Goal: Task Accomplishment & Management: Manage account settings

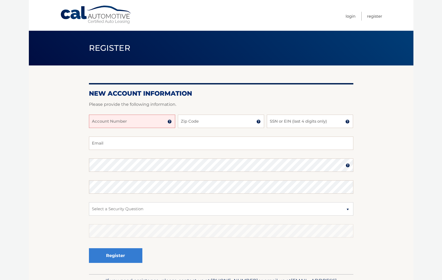
click at [156, 123] on input "Account Number" at bounding box center [132, 121] width 86 height 13
type input "44455992106"
type input "10308"
click at [306, 122] on input "SSN or EIN (last 4 digits only)" at bounding box center [310, 121] width 86 height 13
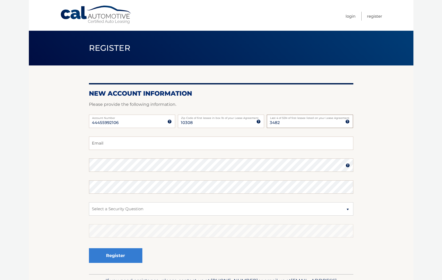
type input "3482"
type input "rps@raymondpaulschneider.com"
select select "2"
click at [208, 252] on div "Register" at bounding box center [221, 255] width 264 height 19
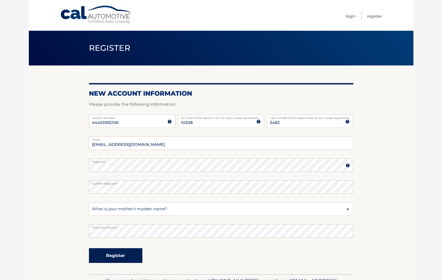
click at [129, 253] on button "Register" at bounding box center [115, 255] width 53 height 15
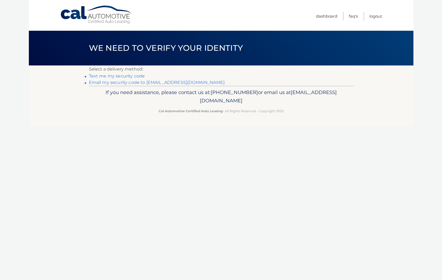
click at [145, 82] on link "Email my security code to r**@raymondpaulschneider.com" at bounding box center [157, 82] width 136 height 5
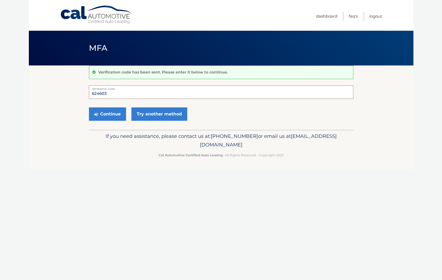
type input "624603"
click at [107, 114] on button "Continue" at bounding box center [107, 113] width 37 height 13
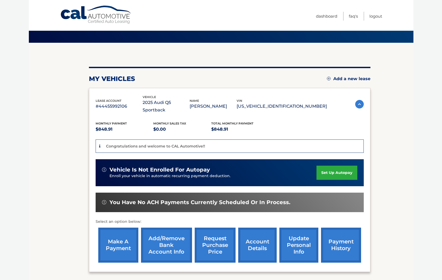
scroll to position [29, 0]
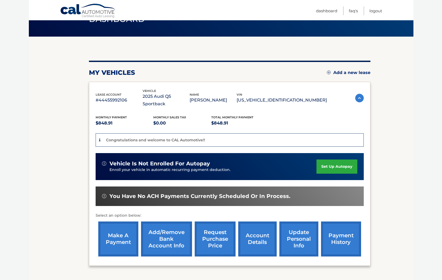
click at [332, 160] on link "set up autopay" at bounding box center [336, 166] width 41 height 14
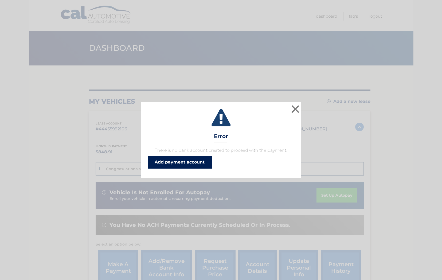
click at [176, 165] on link "Add payment account" at bounding box center [180, 162] width 64 height 13
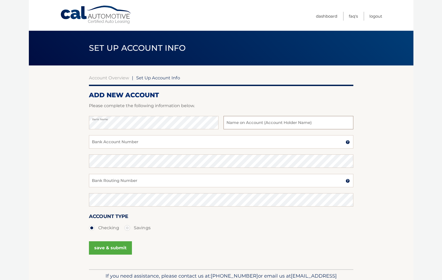
click at [245, 123] on input "text" at bounding box center [287, 122] width 129 height 13
type input "[PERSON_NAME] [PERSON_NAME]"
click at [157, 143] on input "Bank Account Number" at bounding box center [221, 141] width 264 height 13
type input "1001869589"
click at [151, 180] on input "Bank Routing Number" at bounding box center [221, 180] width 264 height 13
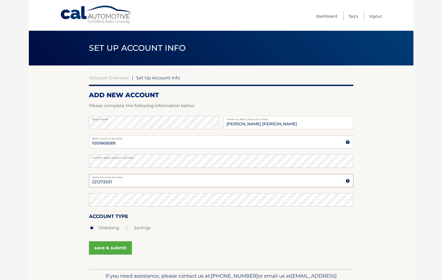
type input "221272031"
click at [113, 246] on button "save & submit" at bounding box center [110, 247] width 43 height 13
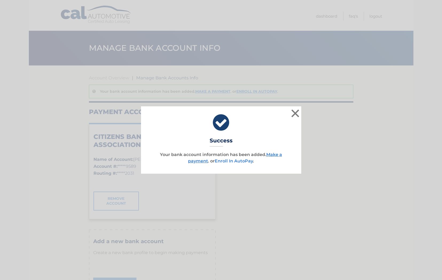
click at [242, 159] on link "Enroll In AutoPay" at bounding box center [234, 160] width 38 height 5
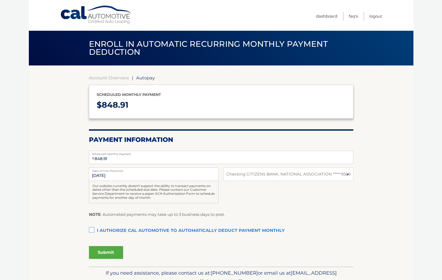
select select "MzlhZWNhNDAtM2EyMy00ZDBjLWJmYTgtNDJjZjAzZjc1Mzdh"
click at [91, 228] on label "I authorize cal automotive to automatically deduct payment monthly This checkbo…" at bounding box center [221, 230] width 264 height 11
click at [0, 0] on input "I authorize cal automotive to automatically deduct payment monthly This checkbo…" at bounding box center [0, 0] width 0 height 0
click at [109, 250] on button "Submit" at bounding box center [106, 252] width 34 height 13
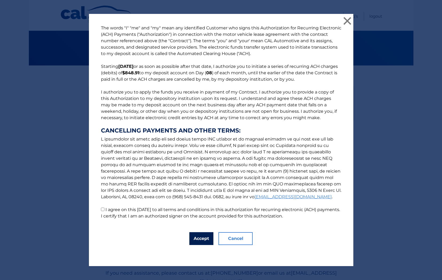
click at [202, 238] on button "Accept" at bounding box center [201, 238] width 24 height 13
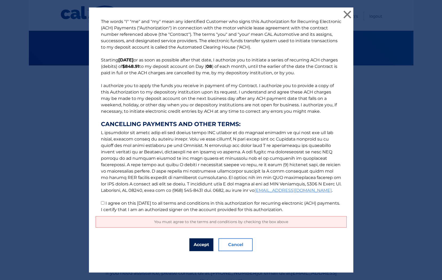
click at [202, 245] on button "Accept" at bounding box center [201, 244] width 24 height 13
click at [198, 244] on button "Accept" at bounding box center [201, 244] width 24 height 13
click at [101, 204] on input "I agree on this 09/02/2025 to all terms and conditions in this authorization fo…" at bounding box center [102, 202] width 3 height 3
checkbox input "true"
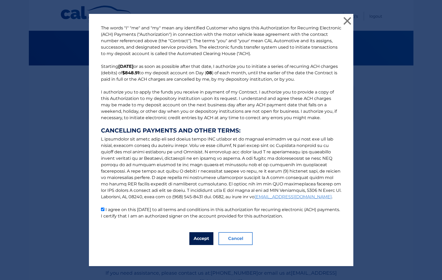
click at [195, 238] on button "Accept" at bounding box center [201, 238] width 24 height 13
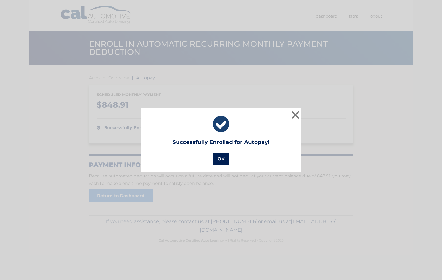
click at [224, 160] on button "OK" at bounding box center [220, 158] width 15 height 13
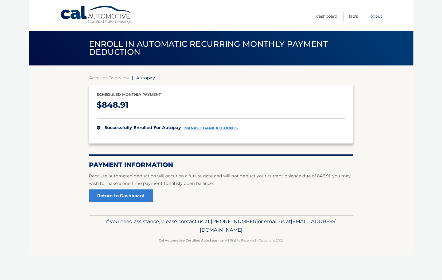
click at [375, 15] on link "Logout" at bounding box center [375, 16] width 13 height 9
